Goal: Information Seeking & Learning: Learn about a topic

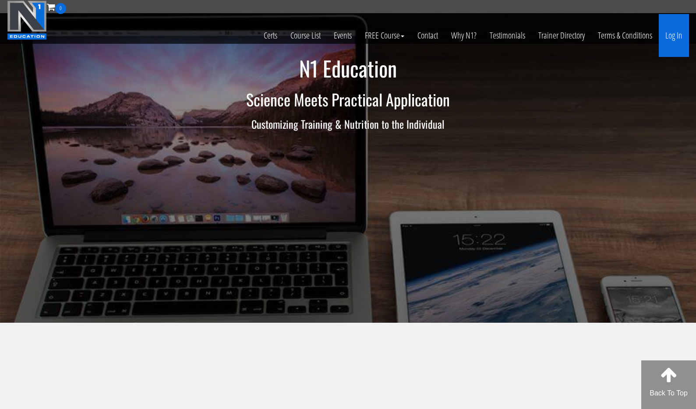
click at [676, 37] on link "Log In" at bounding box center [674, 35] width 30 height 43
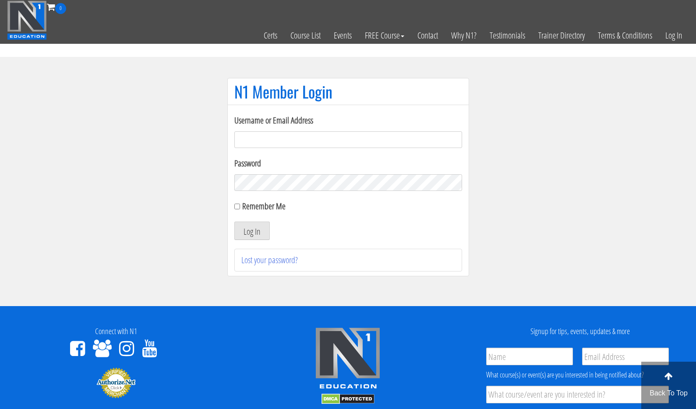
click at [290, 142] on input "Username or Email Address" at bounding box center [348, 139] width 228 height 17
type input "mlkenny111@gmail.com"
click at [238, 204] on input "Remember Me" at bounding box center [237, 207] width 6 height 6
checkbox input "true"
click at [240, 230] on button "Log In" at bounding box center [251, 231] width 35 height 18
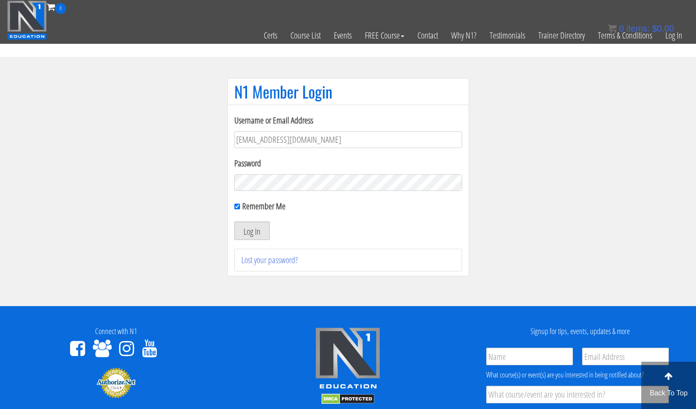
click at [257, 235] on button "Log In" at bounding box center [251, 231] width 35 height 18
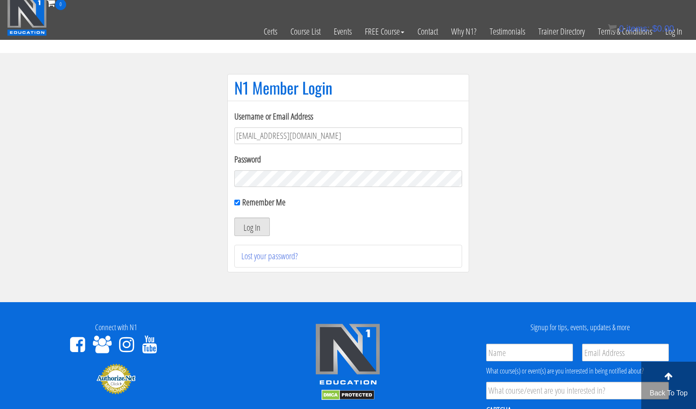
click at [257, 235] on button "Log In" at bounding box center [251, 227] width 35 height 18
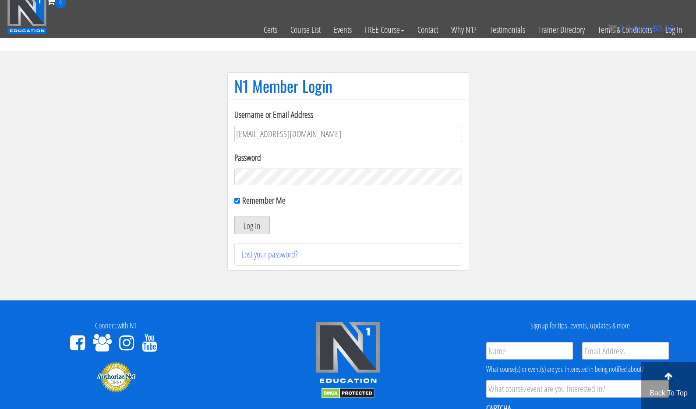
scroll to position [5, 0]
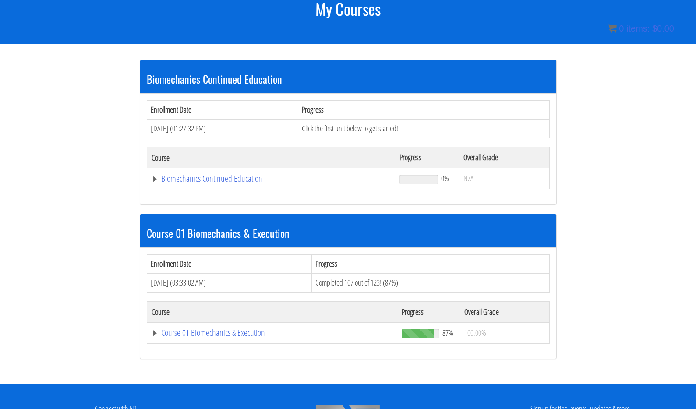
scroll to position [148, 0]
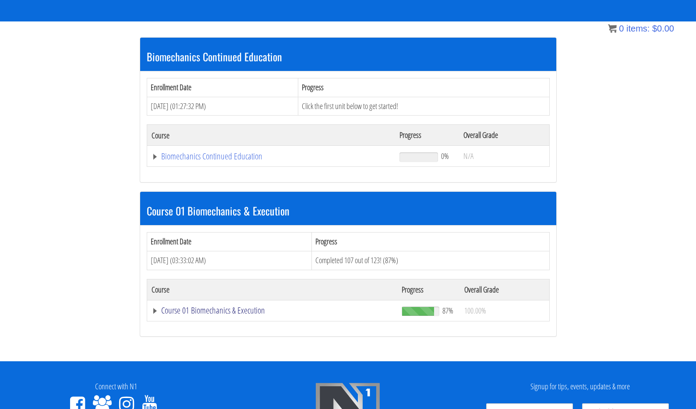
click at [217, 307] on link "Course 01 Biomechanics & Execution" at bounding box center [273, 310] width 242 height 9
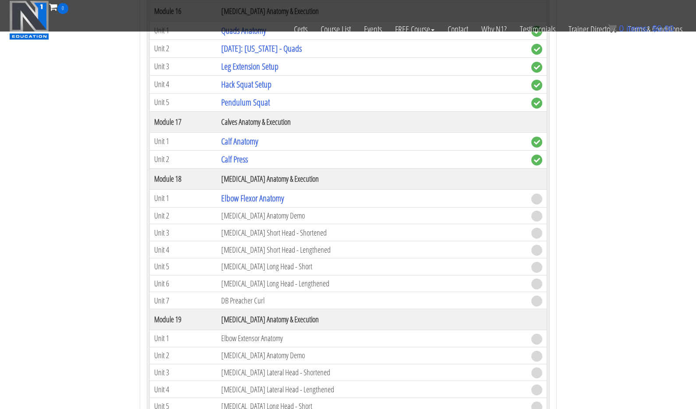
scroll to position [2582, 0]
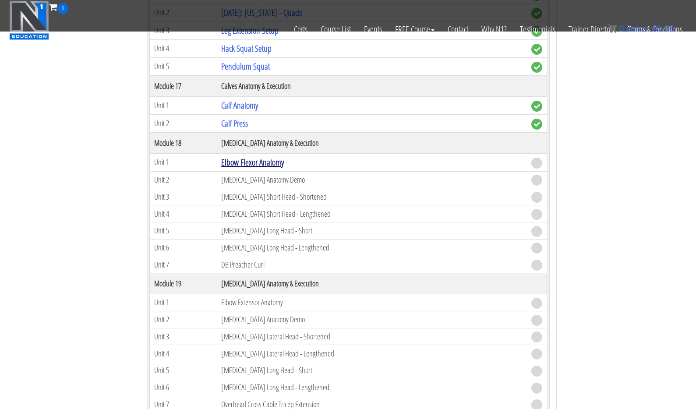
click at [238, 160] on link "Elbow Flexor Anatomy" at bounding box center [252, 162] width 63 height 12
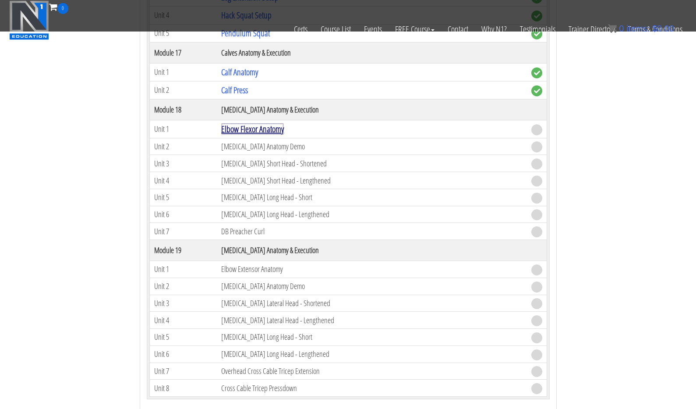
scroll to position [2543, 0]
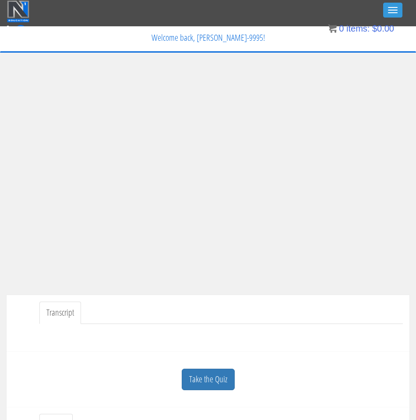
scroll to position [15, 0]
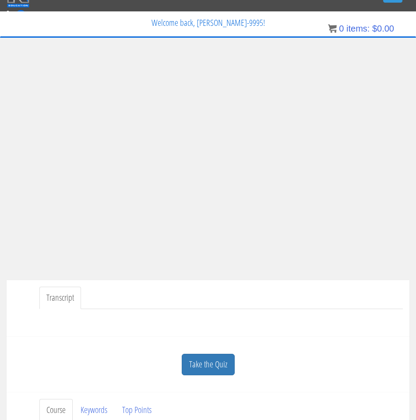
click at [220, 359] on link "Take the Quiz" at bounding box center [208, 364] width 53 height 21
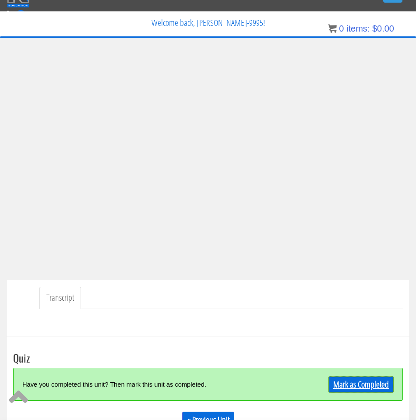
click at [350, 383] on link "Mark as Completed" at bounding box center [361, 384] width 65 height 17
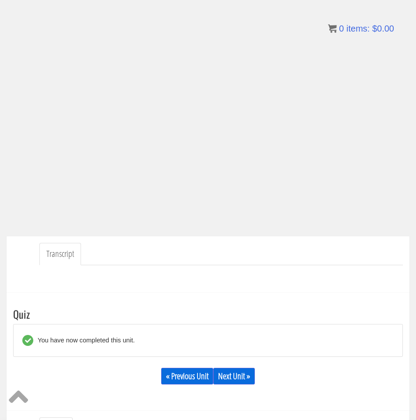
scroll to position [50, 0]
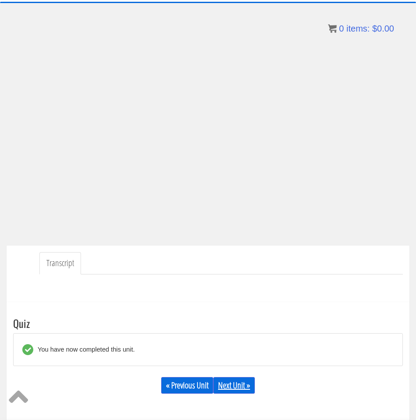
click at [243, 384] on link "Next Unit »" at bounding box center [234, 385] width 42 height 17
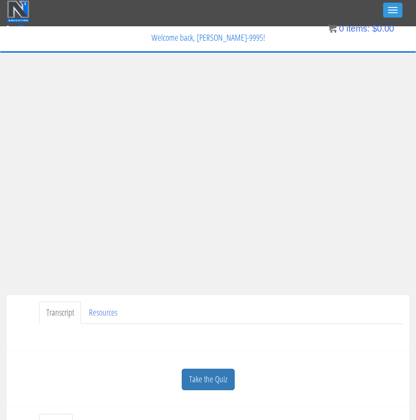
click at [220, 376] on link "Take the Quiz" at bounding box center [208, 378] width 53 height 21
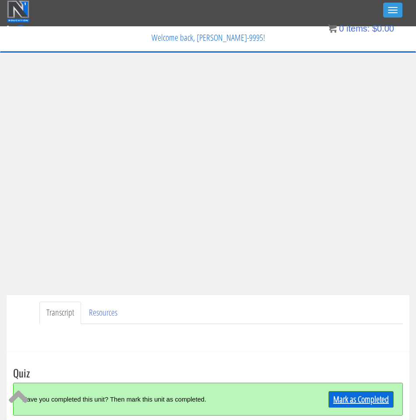
click at [347, 401] on link "Mark as Completed" at bounding box center [361, 399] width 65 height 17
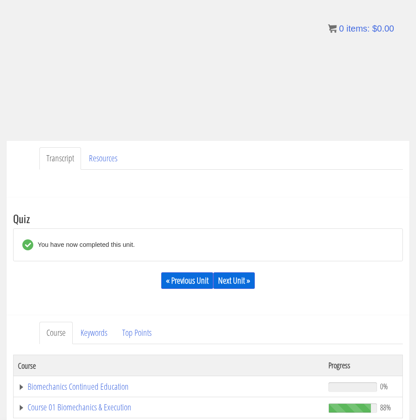
scroll to position [164, 0]
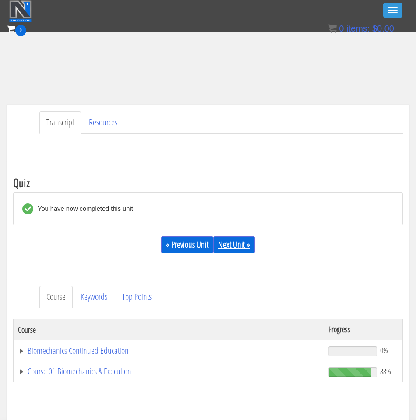
click at [233, 239] on link "Next Unit »" at bounding box center [234, 244] width 42 height 17
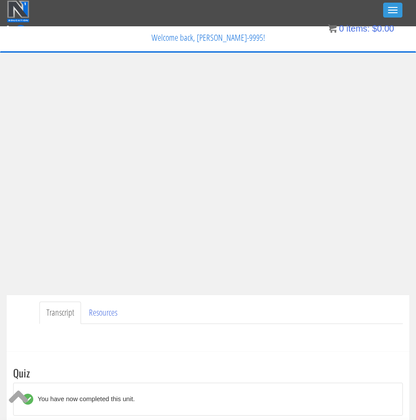
scroll to position [45, 0]
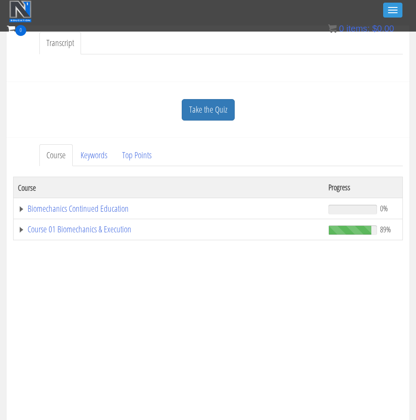
scroll to position [228, 0]
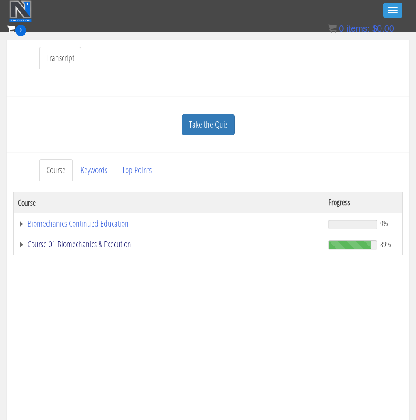
click at [96, 244] on link "Course 01 Biomechanics & Execution" at bounding box center [169, 244] width 302 height 9
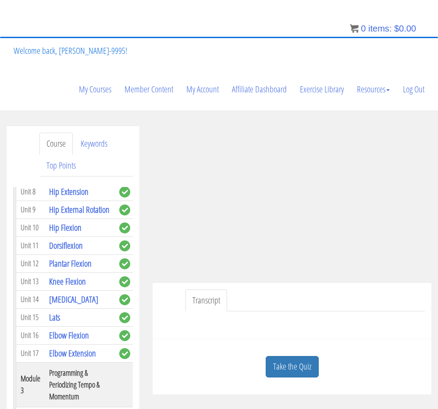
scroll to position [60, 0]
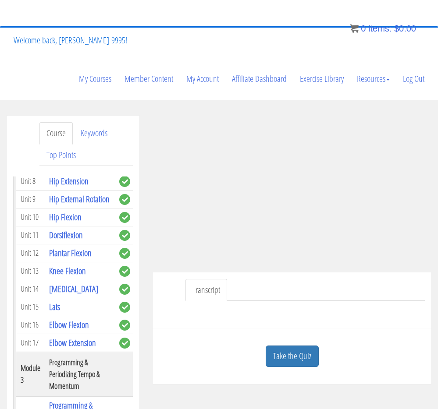
click at [298, 354] on link "Take the Quiz" at bounding box center [292, 356] width 53 height 21
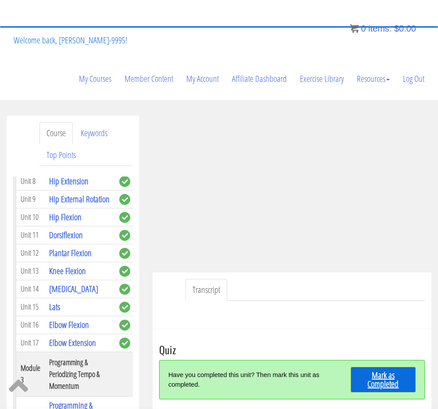
click at [390, 380] on link "Mark as Completed" at bounding box center [383, 379] width 65 height 25
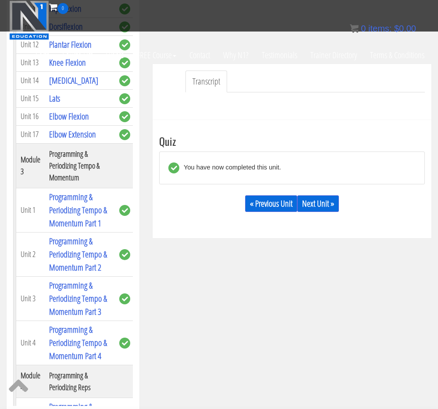
scroll to position [188, 0]
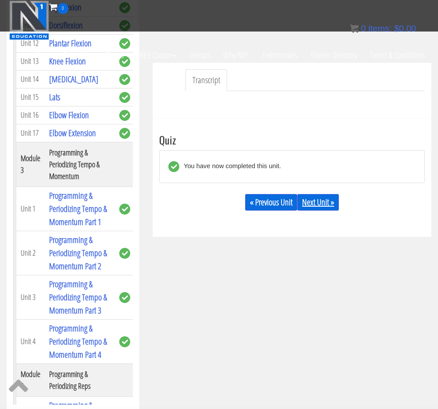
click at [313, 205] on link "Next Unit »" at bounding box center [318, 202] width 42 height 17
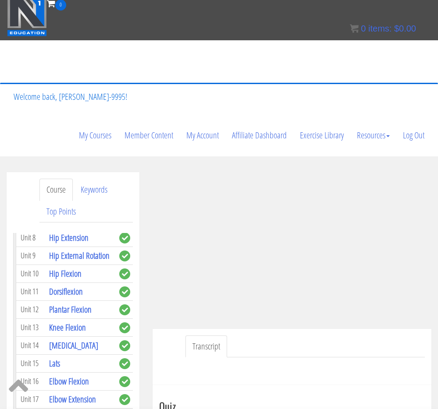
scroll to position [0, 0]
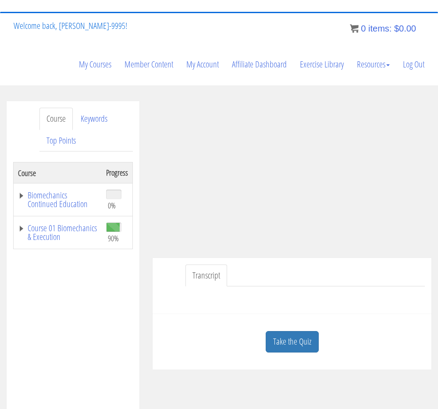
scroll to position [74, 0]
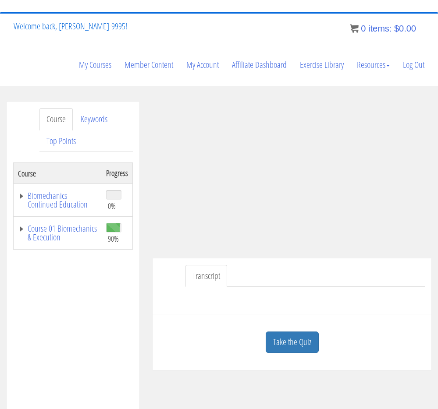
drag, startPoint x: 290, startPoint y: 343, endPoint x: 298, endPoint y: 338, distance: 8.3
click at [290, 343] on link "Take the Quiz" at bounding box center [292, 342] width 53 height 21
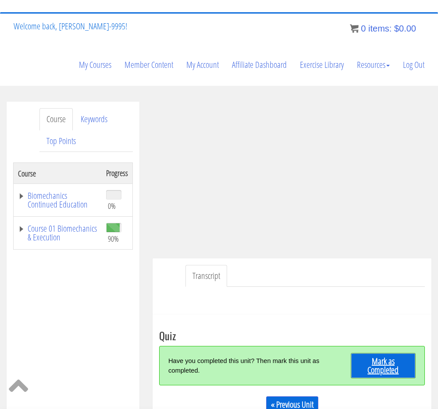
click at [393, 363] on link "Mark as Completed" at bounding box center [383, 365] width 65 height 25
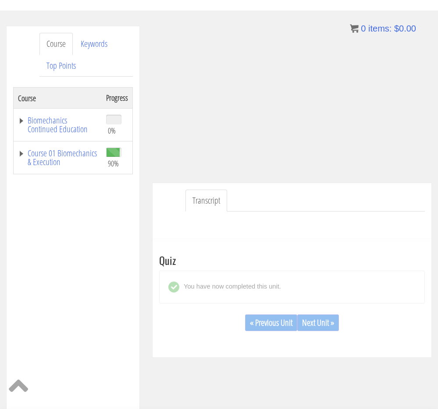
scroll to position [152, 0]
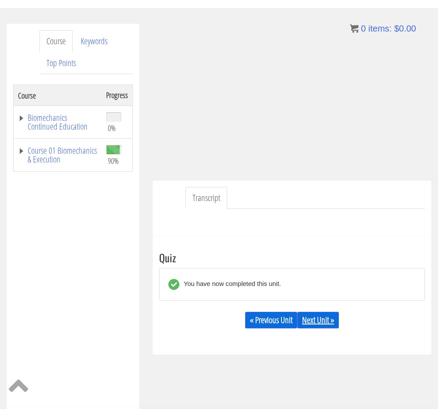
click at [316, 320] on link "Next Unit »" at bounding box center [318, 320] width 42 height 17
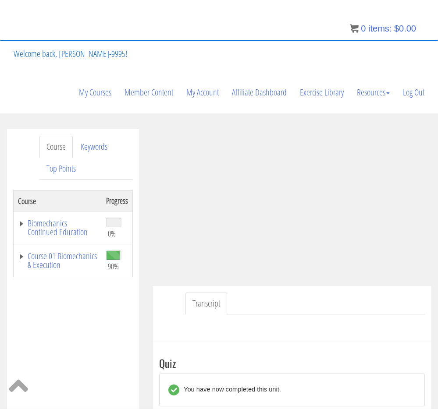
scroll to position [37, 0]
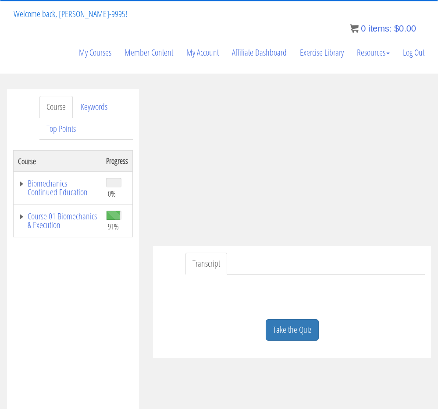
scroll to position [77, 0]
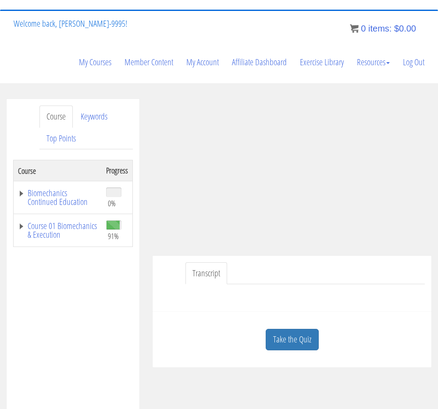
click at [298, 334] on link "Take the Quiz" at bounding box center [292, 339] width 53 height 21
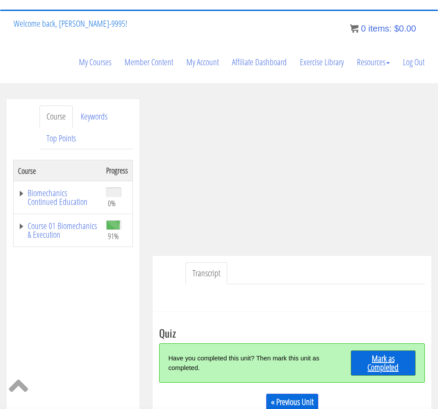
click at [395, 365] on link "Mark as Completed" at bounding box center [383, 363] width 65 height 25
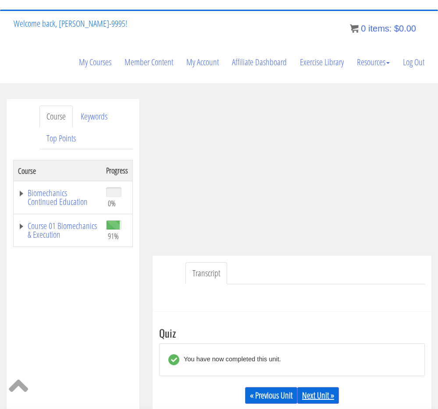
click at [312, 390] on link "Next Unit »" at bounding box center [318, 395] width 42 height 17
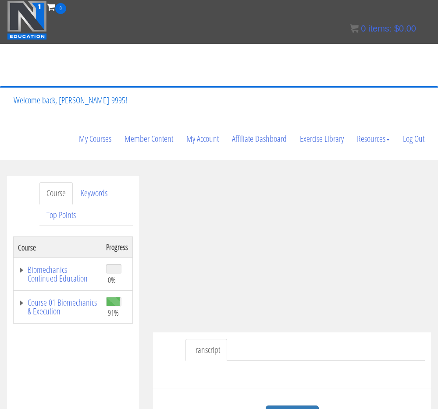
click at [328, 368] on div at bounding box center [292, 371] width 266 height 21
click at [283, 355] on ul "Transcript" at bounding box center [304, 350] width 239 height 22
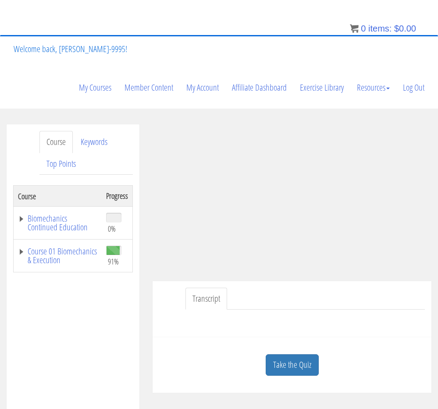
scroll to position [52, 0]
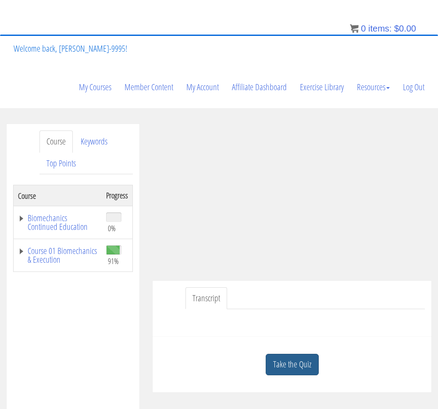
click at [279, 364] on link "Take the Quiz" at bounding box center [292, 364] width 53 height 21
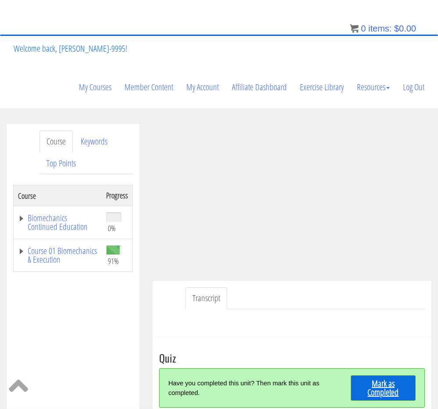
click at [374, 384] on link "Mark as Completed" at bounding box center [383, 388] width 65 height 25
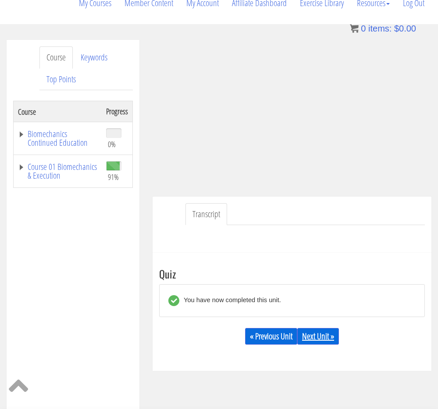
scroll to position [138, 0]
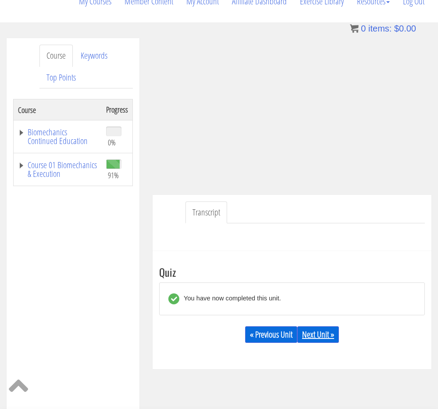
click at [326, 329] on link "Next Unit »" at bounding box center [318, 334] width 42 height 17
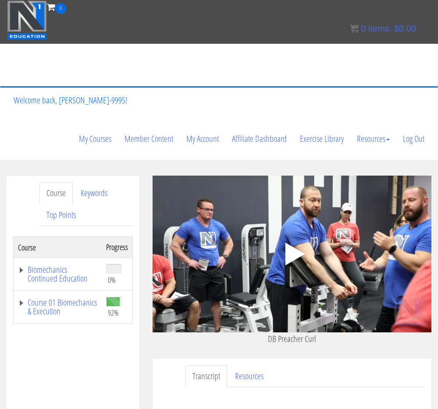
click at [264, 265] on icon ".fp-color-play{opacity:0.65;}.controlbutton{fill:#fff;}" at bounding box center [291, 254] width 55 height 55
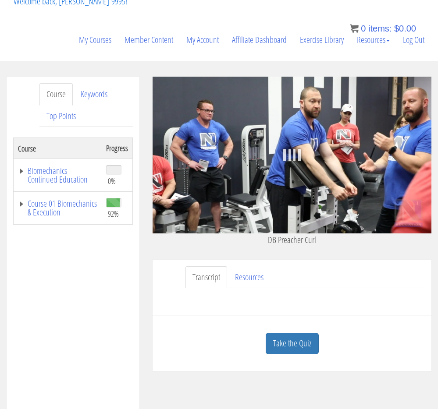
scroll to position [135, 0]
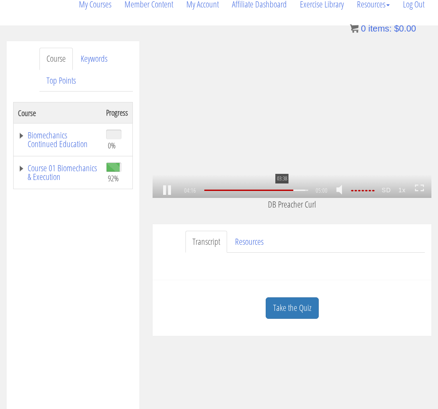
click at [280, 190] on div at bounding box center [248, 190] width 89 height 1
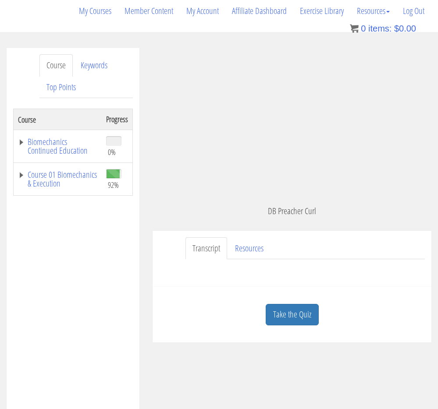
scroll to position [124, 0]
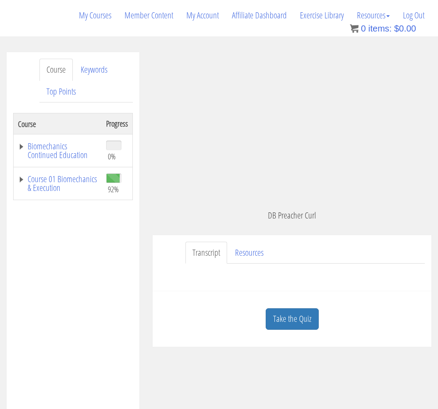
click at [304, 312] on link "Take the Quiz" at bounding box center [292, 318] width 53 height 21
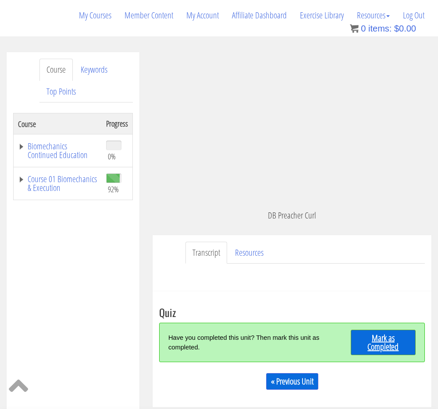
click at [393, 342] on link "Mark as Completed" at bounding box center [383, 342] width 65 height 25
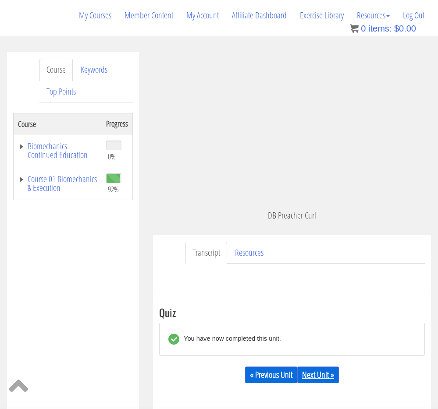
click at [318, 374] on link "Next Unit »" at bounding box center [318, 375] width 42 height 17
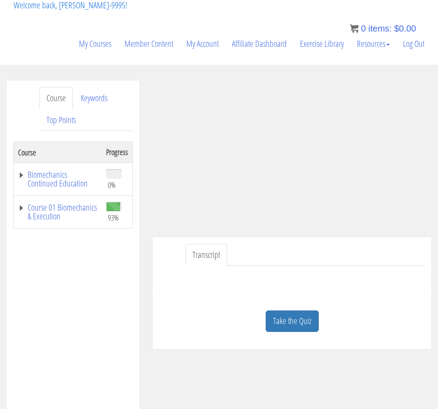
scroll to position [98, 0]
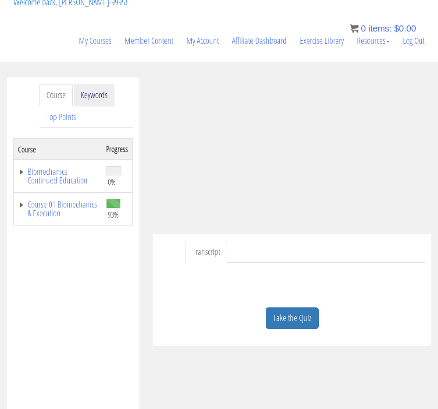
click at [102, 98] on link "Keywords" at bounding box center [94, 95] width 41 height 22
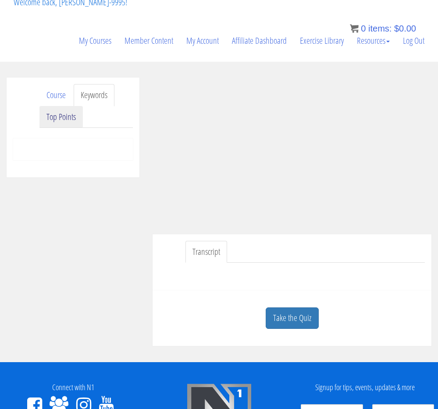
click at [73, 112] on link "Top Points" at bounding box center [60, 117] width 43 height 22
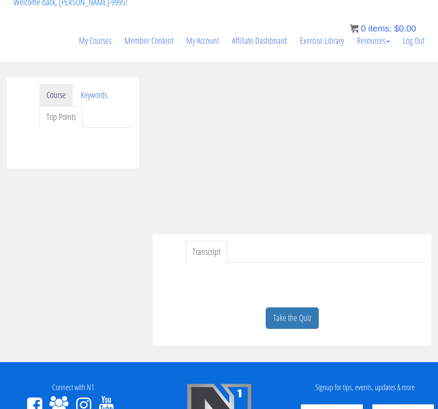
click at [57, 98] on link "Course" at bounding box center [55, 95] width 33 height 22
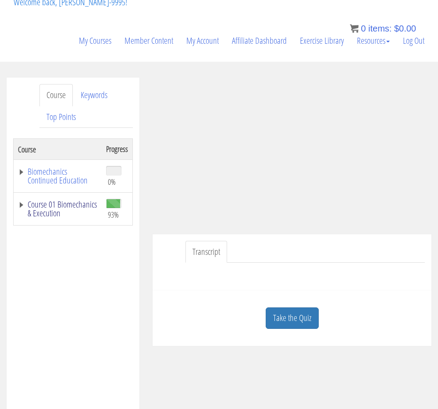
click at [55, 206] on link "Course 01 Biomechanics & Execution" at bounding box center [57, 209] width 79 height 18
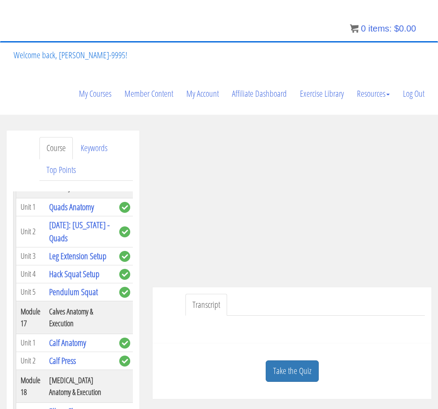
scroll to position [23, 0]
